Goal: Check status

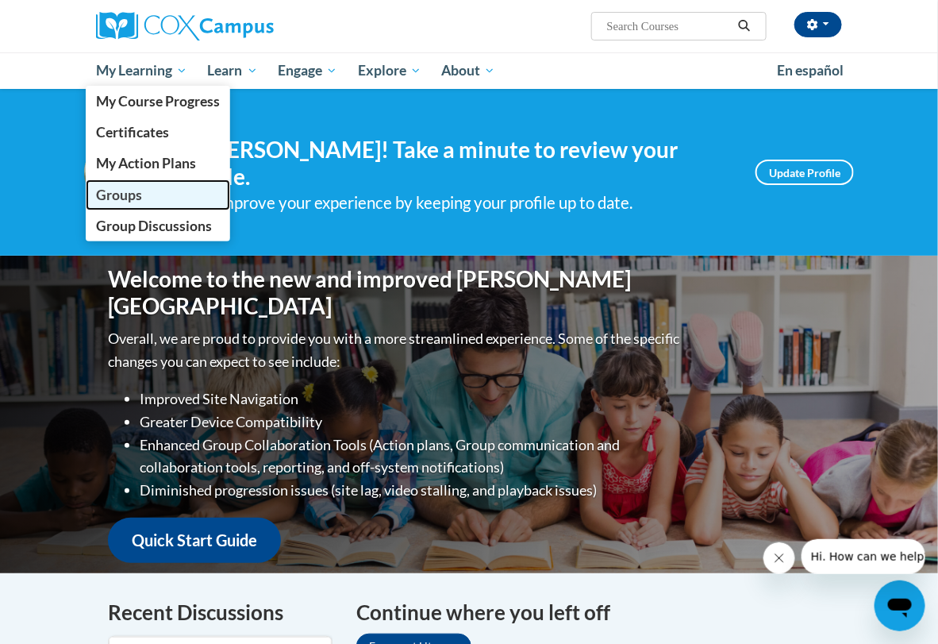
click at [86, 184] on link "Groups" at bounding box center [158, 194] width 145 height 31
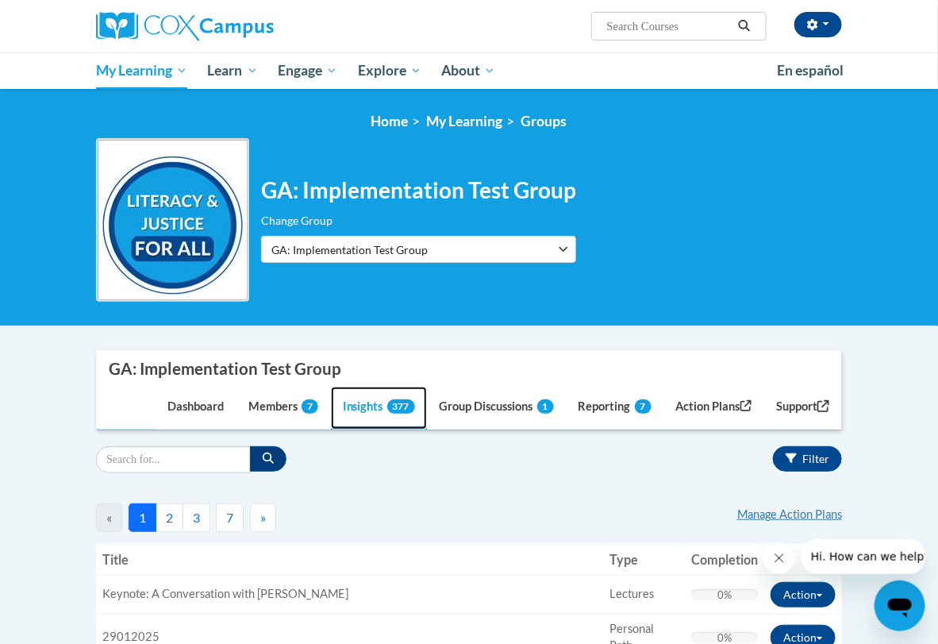
click at [427, 413] on link "Insights 377" at bounding box center [379, 408] width 96 height 43
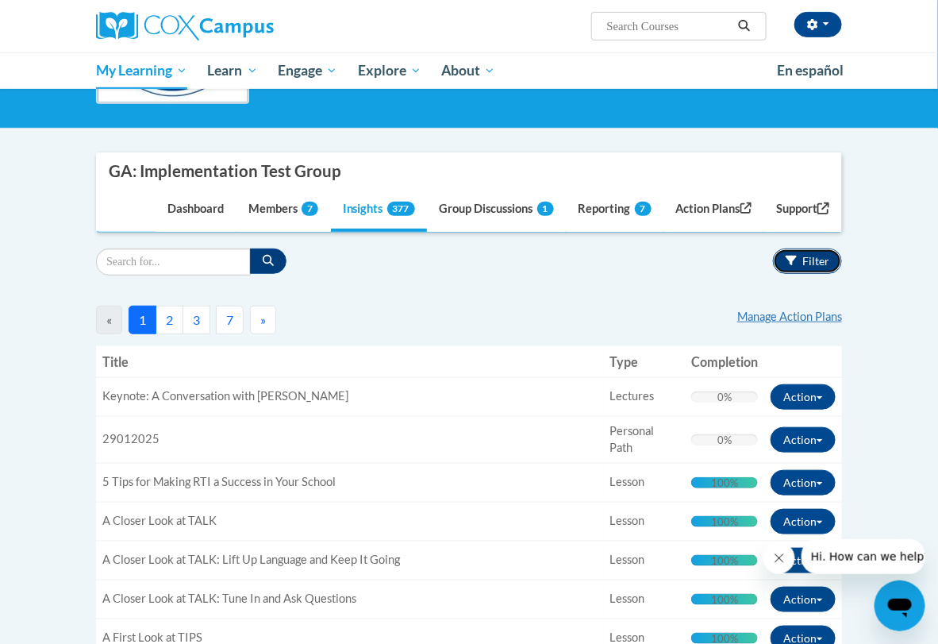
click at [842, 266] on button "Filter" at bounding box center [807, 261] width 69 height 25
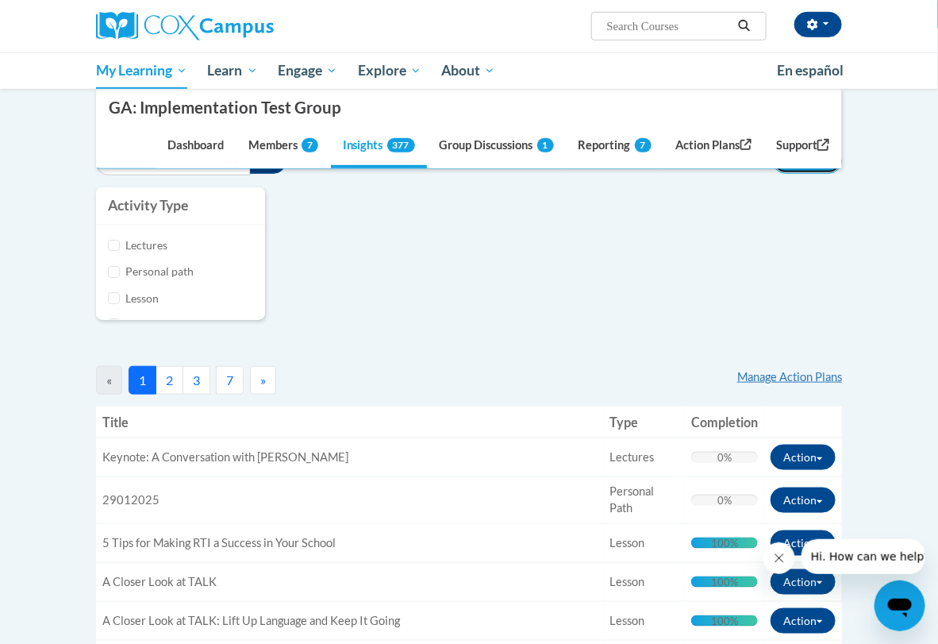
scroll to position [98, 0]
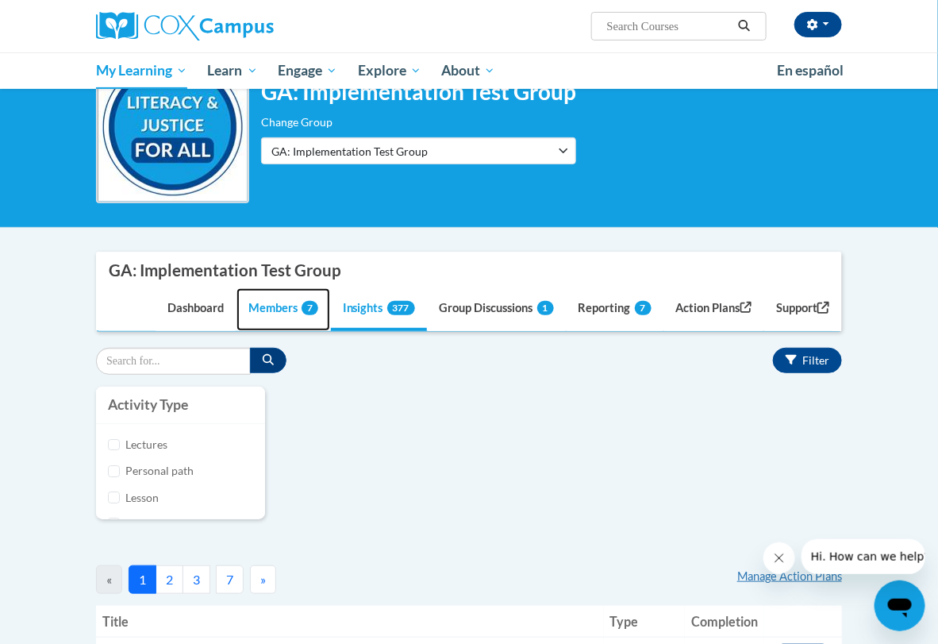
click at [330, 314] on link "Members 7" at bounding box center [284, 309] width 94 height 43
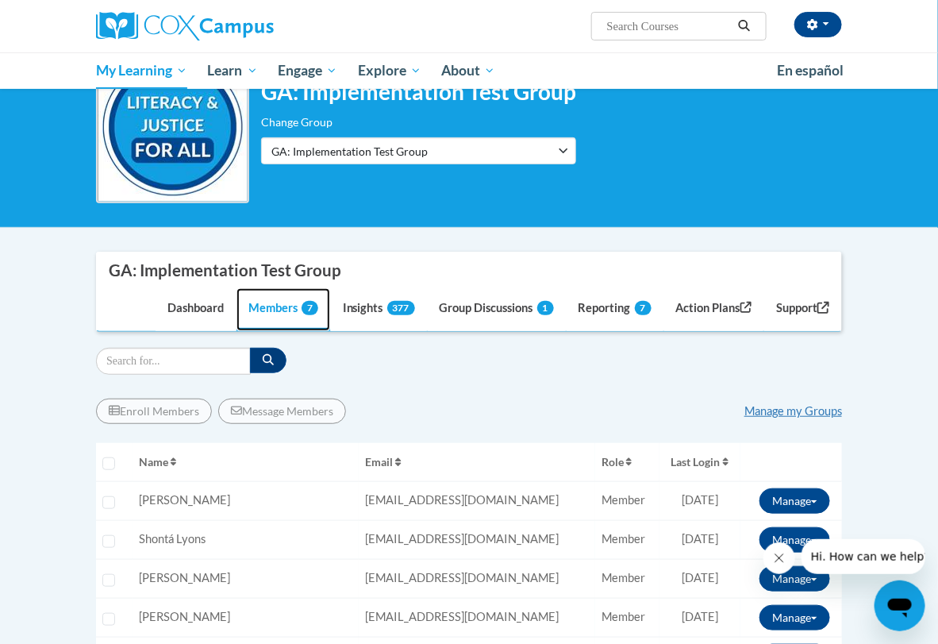
scroll to position [198, 0]
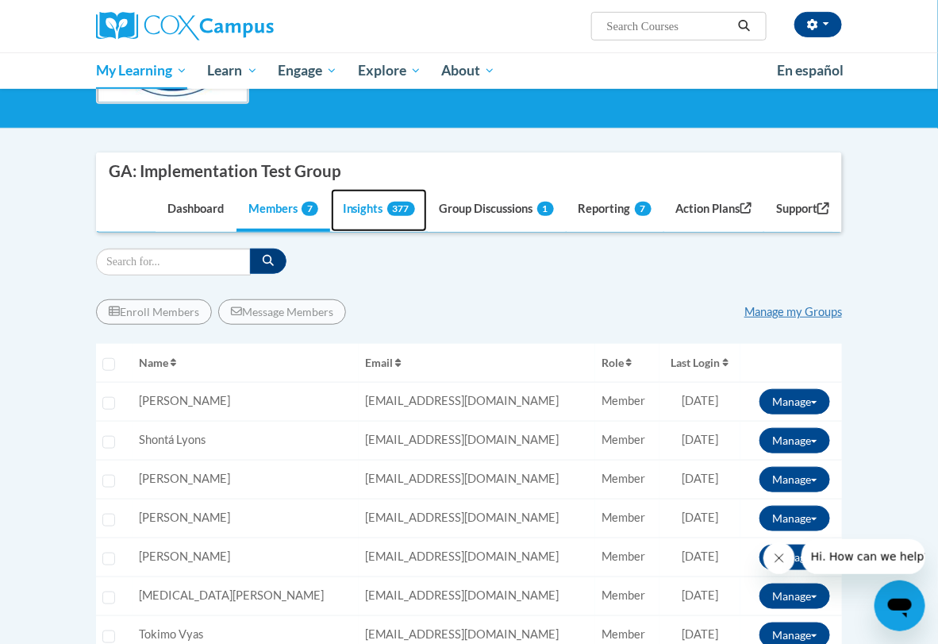
click at [427, 215] on link "Insights 377" at bounding box center [379, 210] width 96 height 43
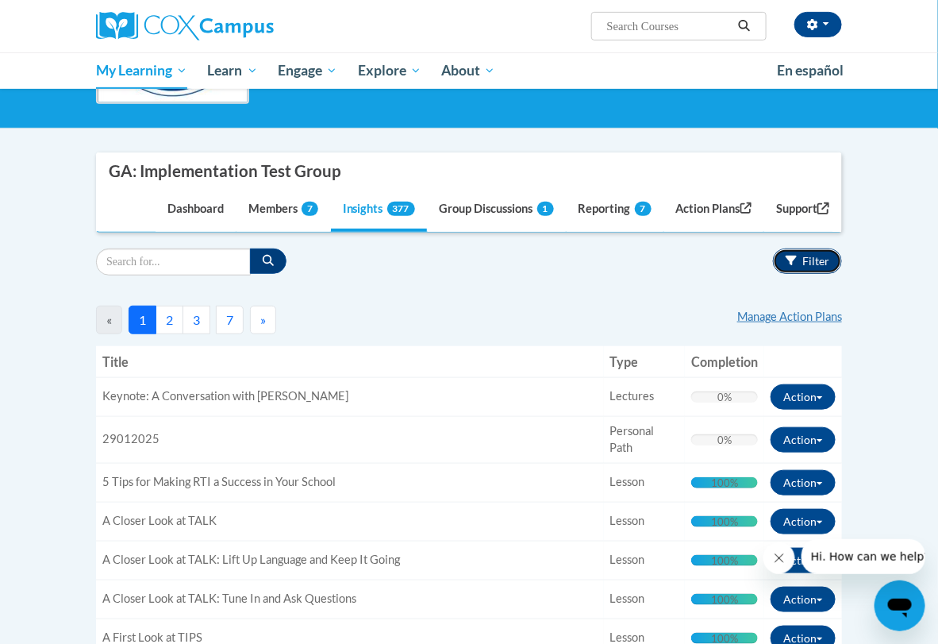
click at [797, 258] on icon "button" at bounding box center [791, 260] width 11 height 11
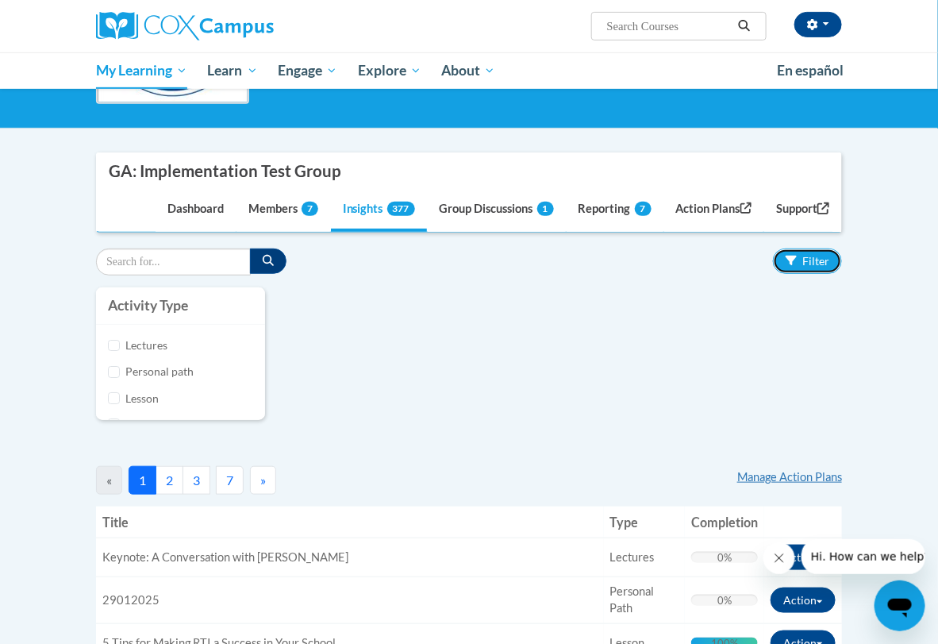
scroll to position [79, 0]
click at [125, 345] on label "Course" at bounding box center [189, 345] width 128 height 17
click at [108, 345] on input "Course" at bounding box center [114, 346] width 12 height 12
checkbox input "true"
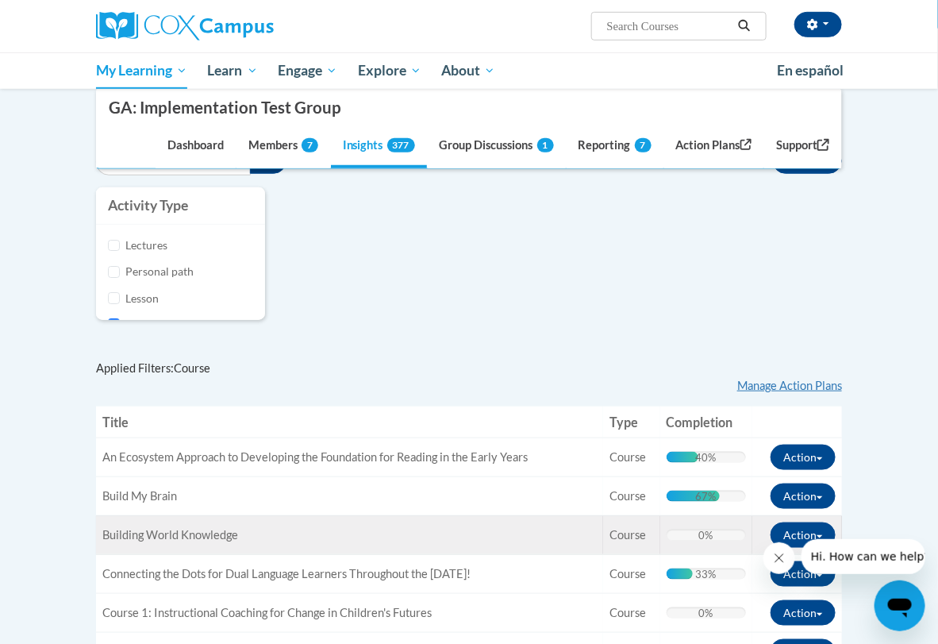
scroll to position [396, 0]
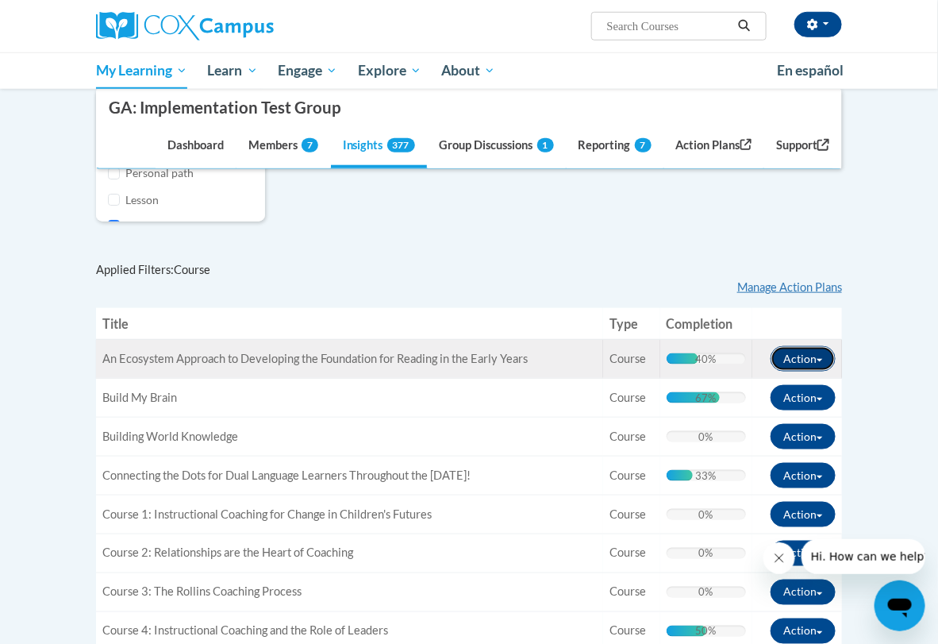
click at [836, 366] on button "Action" at bounding box center [803, 358] width 65 height 25
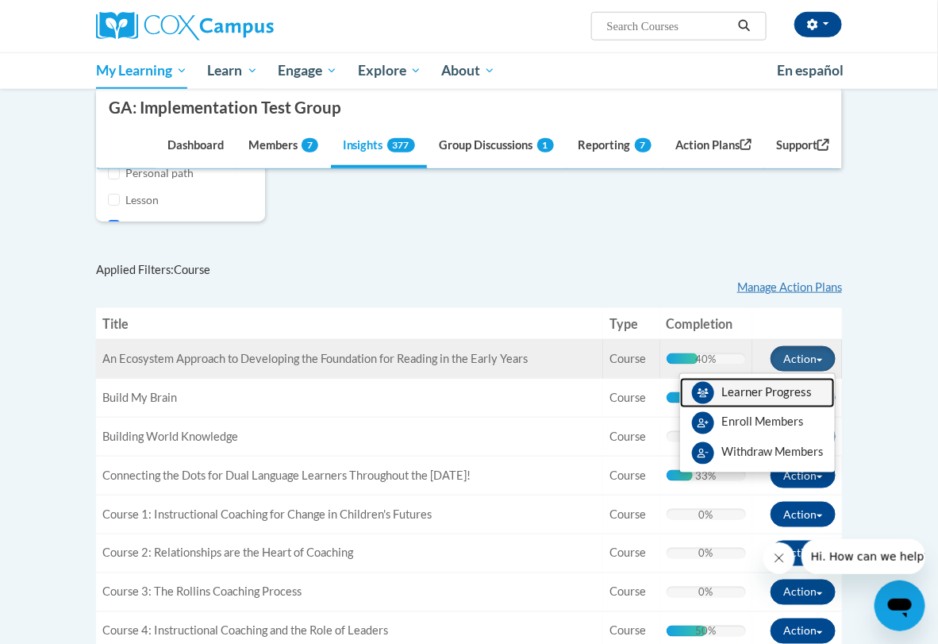
click at [812, 396] on span "View Members" at bounding box center [767, 396] width 91 height 0
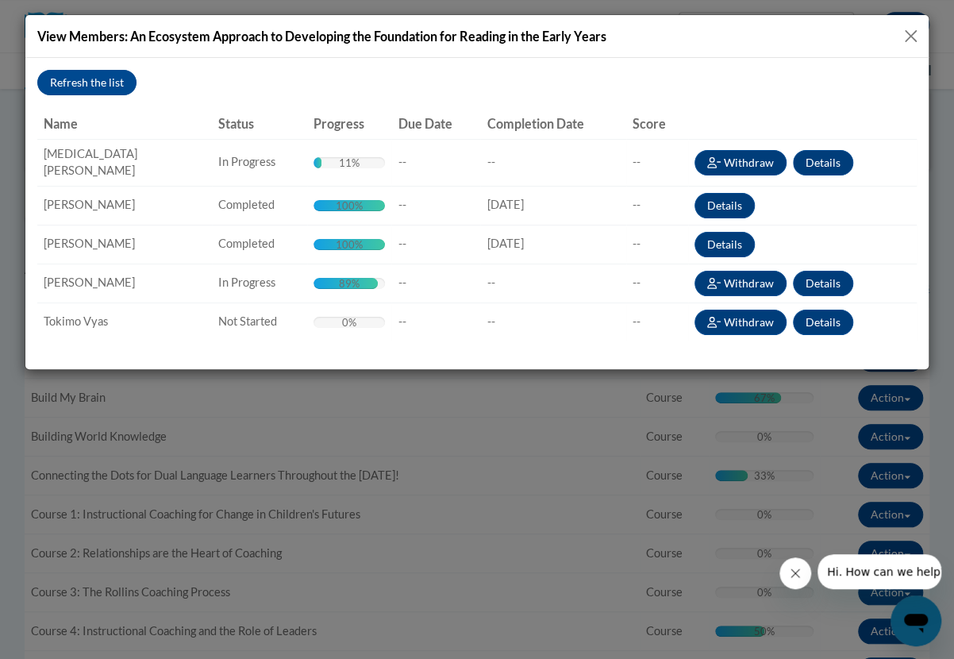
click at [295, 417] on div "View Members: An Ecosystem Approach to Developing the Foundation for Reading in…" at bounding box center [477, 329] width 954 height 659
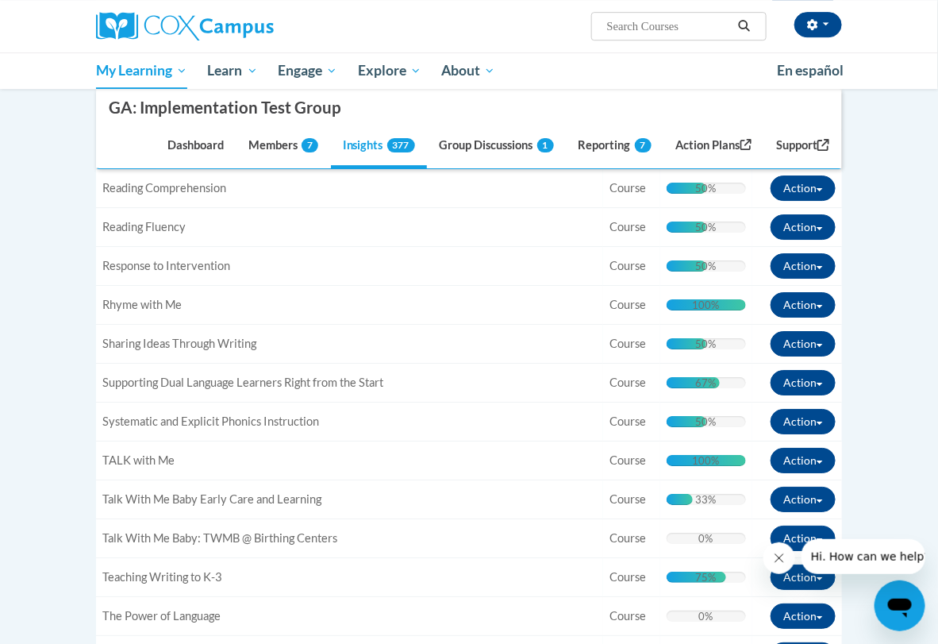
scroll to position [1143, 0]
